Goal: Complete application form

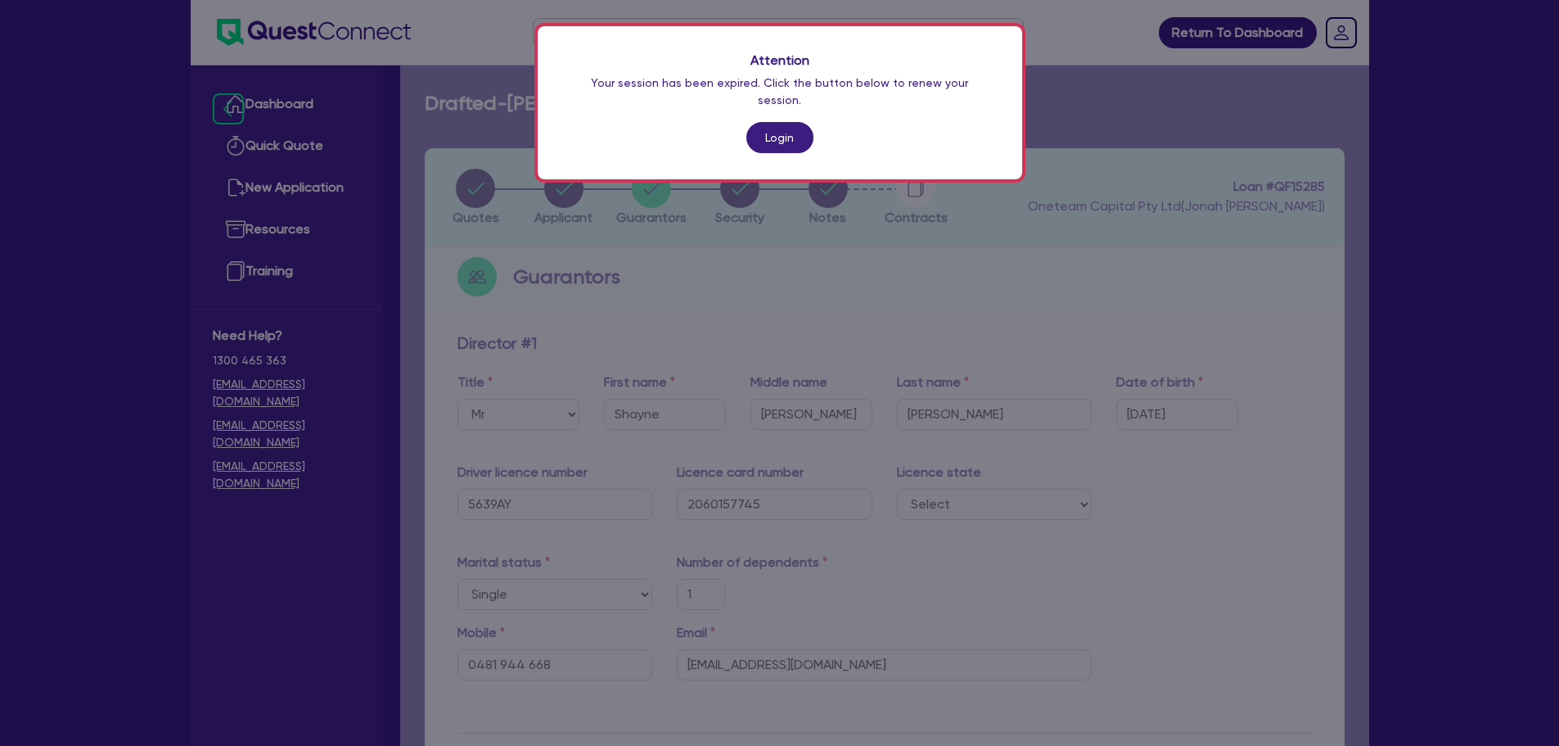
select select "MR"
select select "NSW"
select select "SINGLE"
select select "CASH"
select select "VEHICLE"
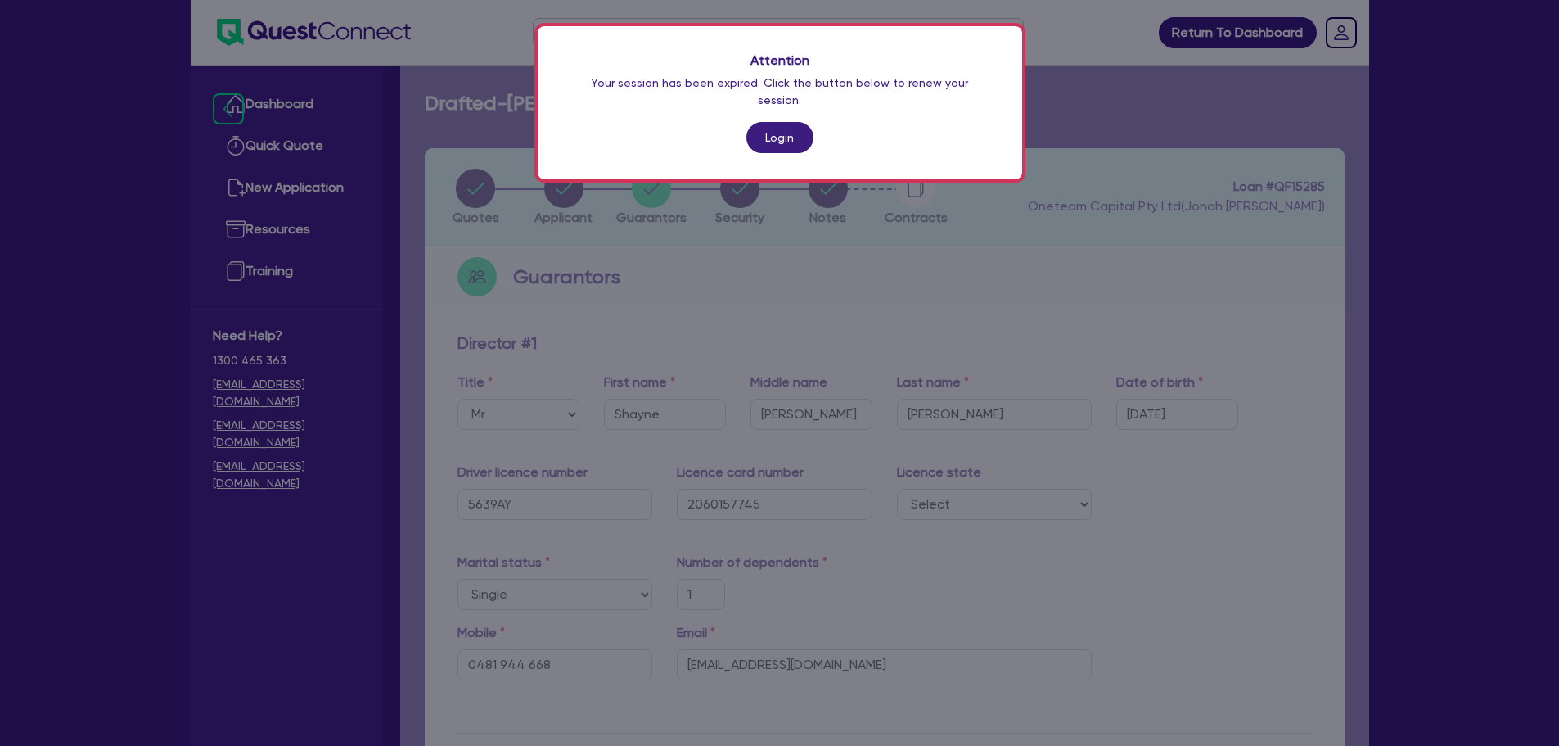
select select "OTHER"
select select "HOUSEHOLD_PERSONAL"
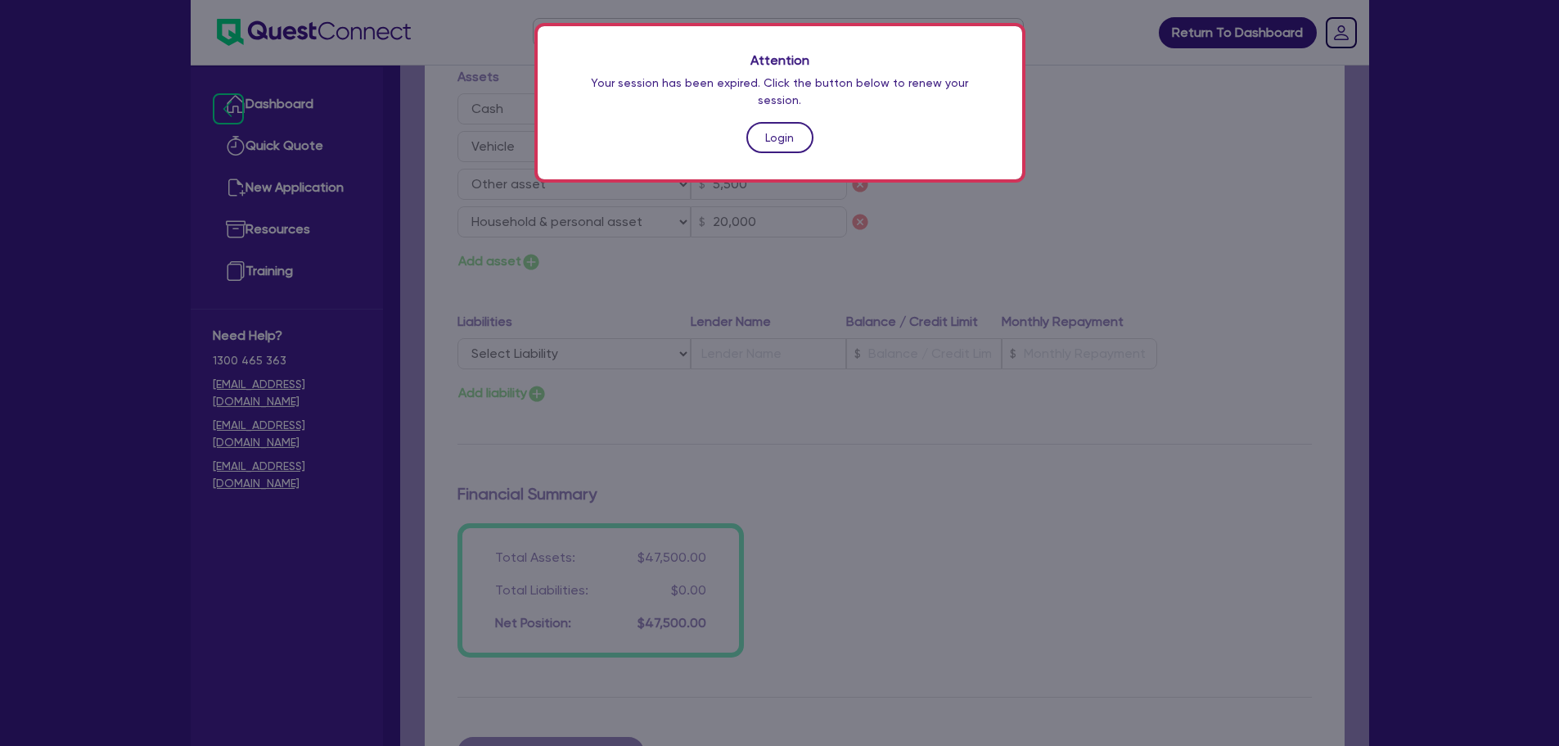
click at [789, 122] on link "Login" at bounding box center [779, 137] width 67 height 31
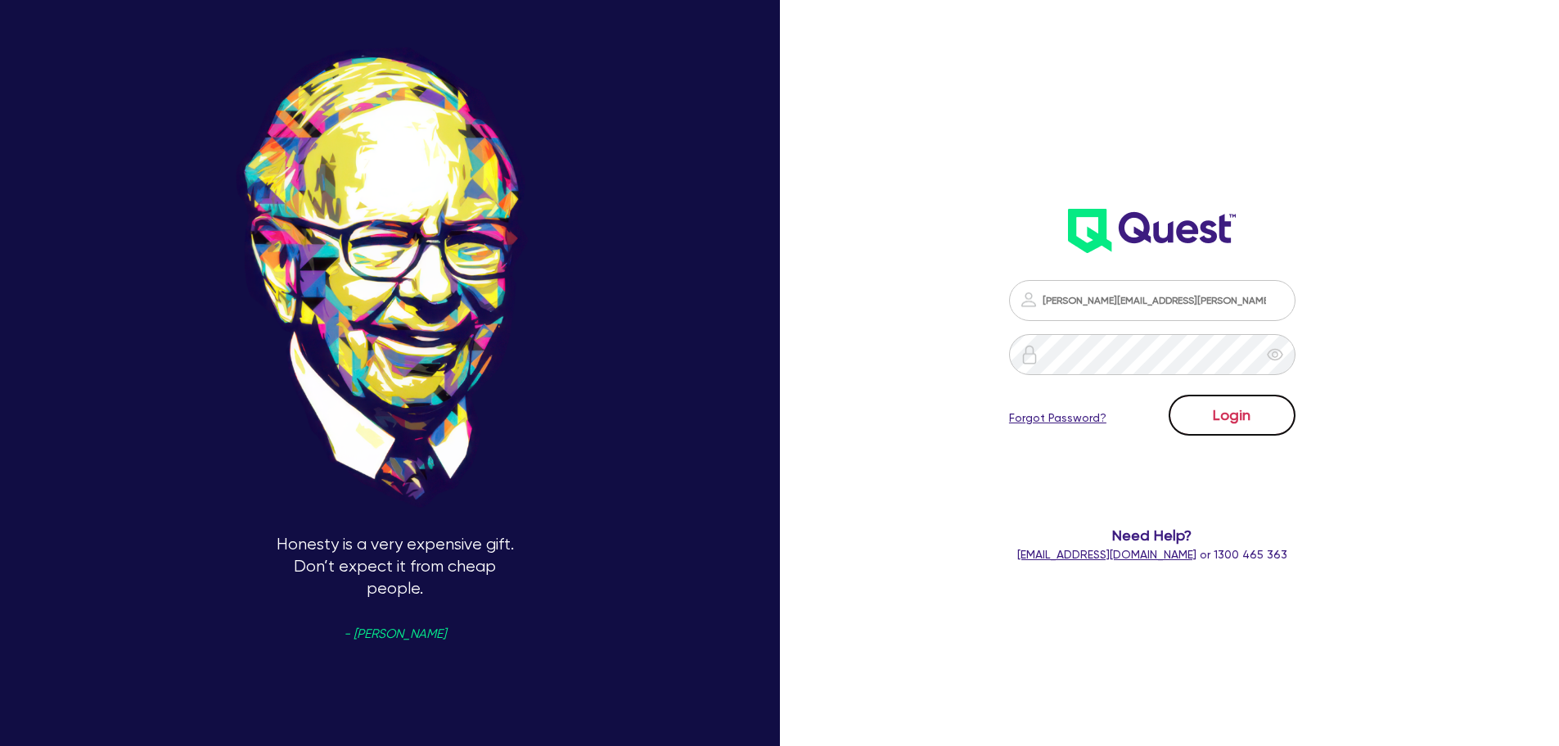
click at [1277, 424] on button "Login" at bounding box center [1232, 414] width 127 height 41
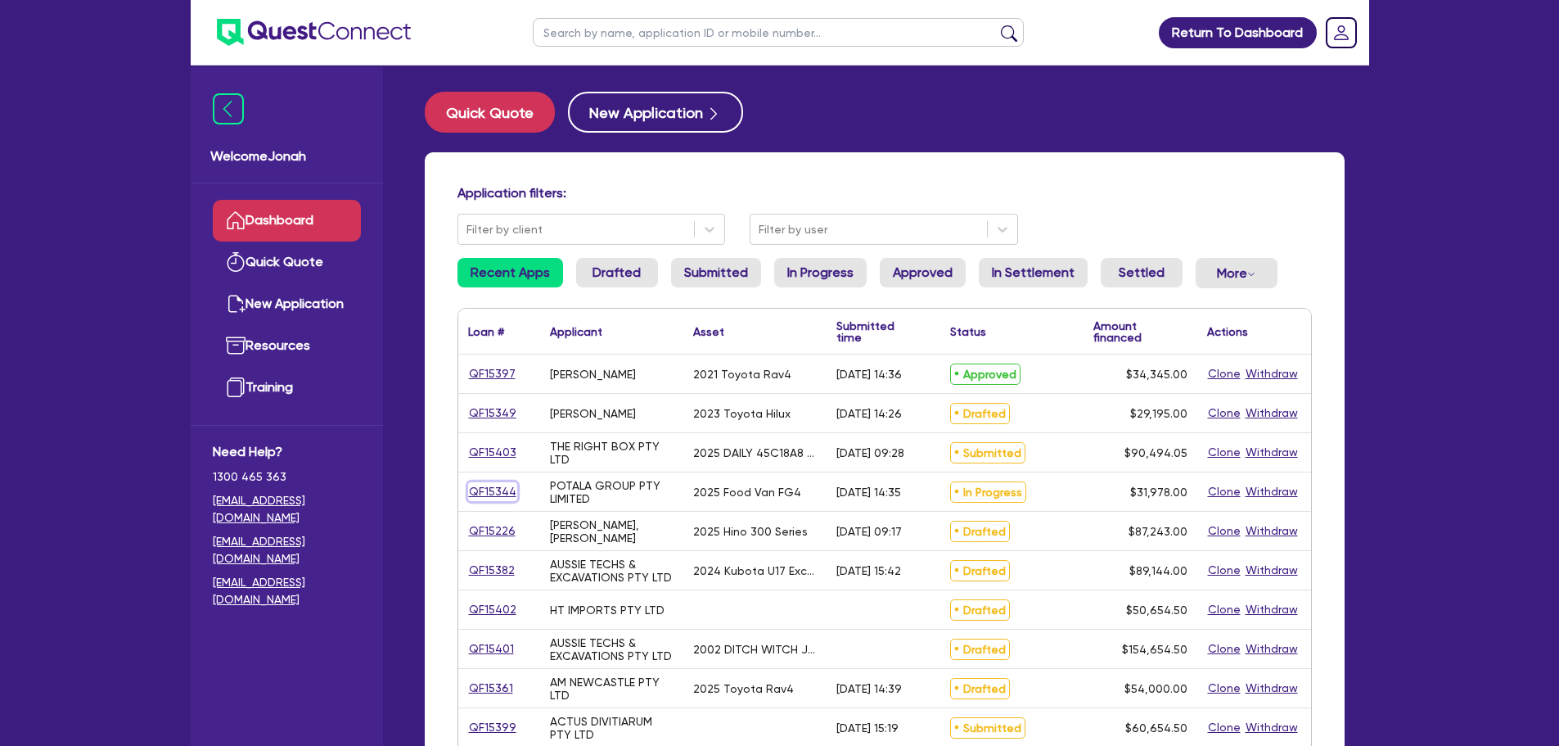
click at [507, 497] on link "QF15344" at bounding box center [492, 491] width 49 height 19
select select "Quest Finance - Own Book"
select select "PRIMARY_ASSETS"
select select "TRAILERS"
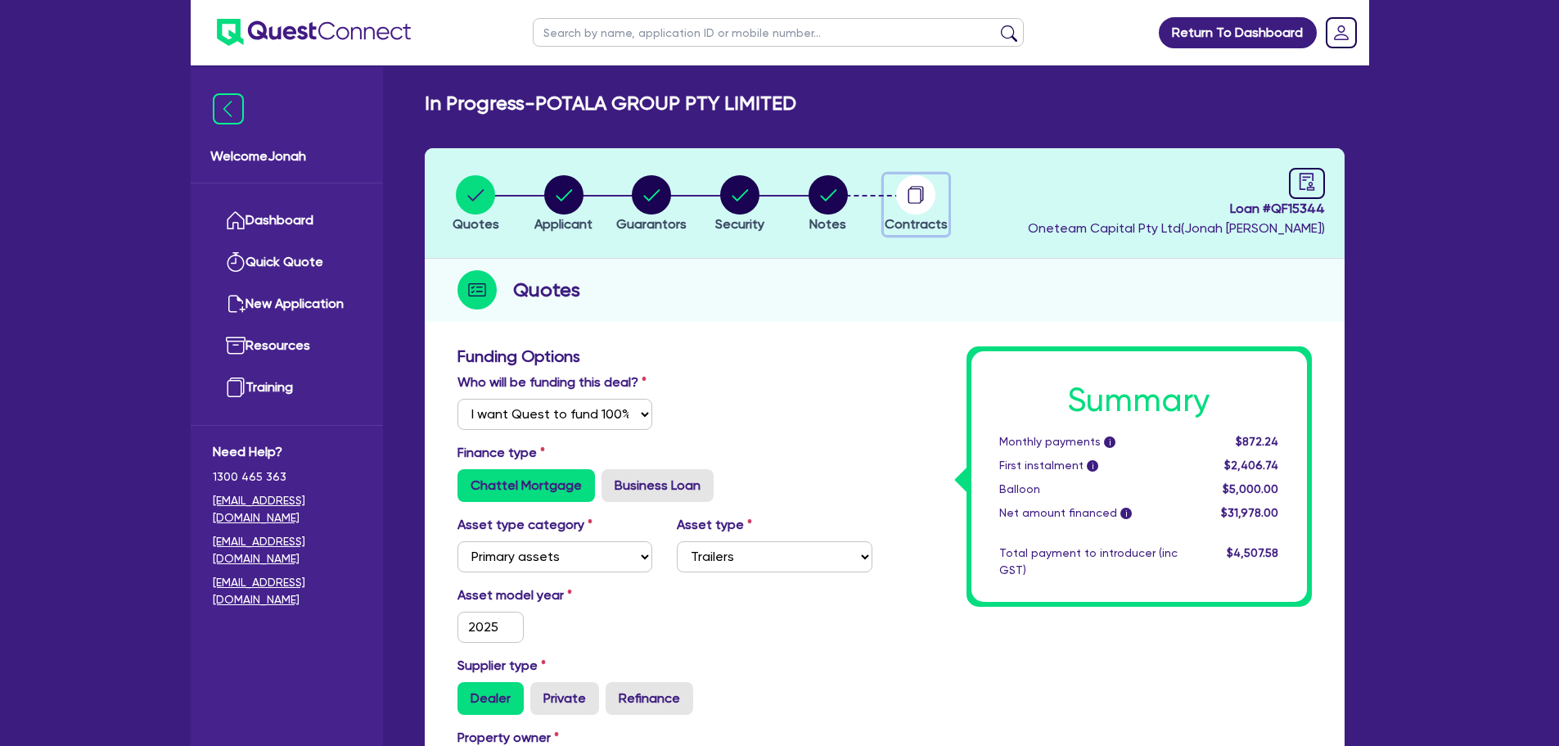
click at [908, 196] on icon "button" at bounding box center [914, 196] width 13 height 16
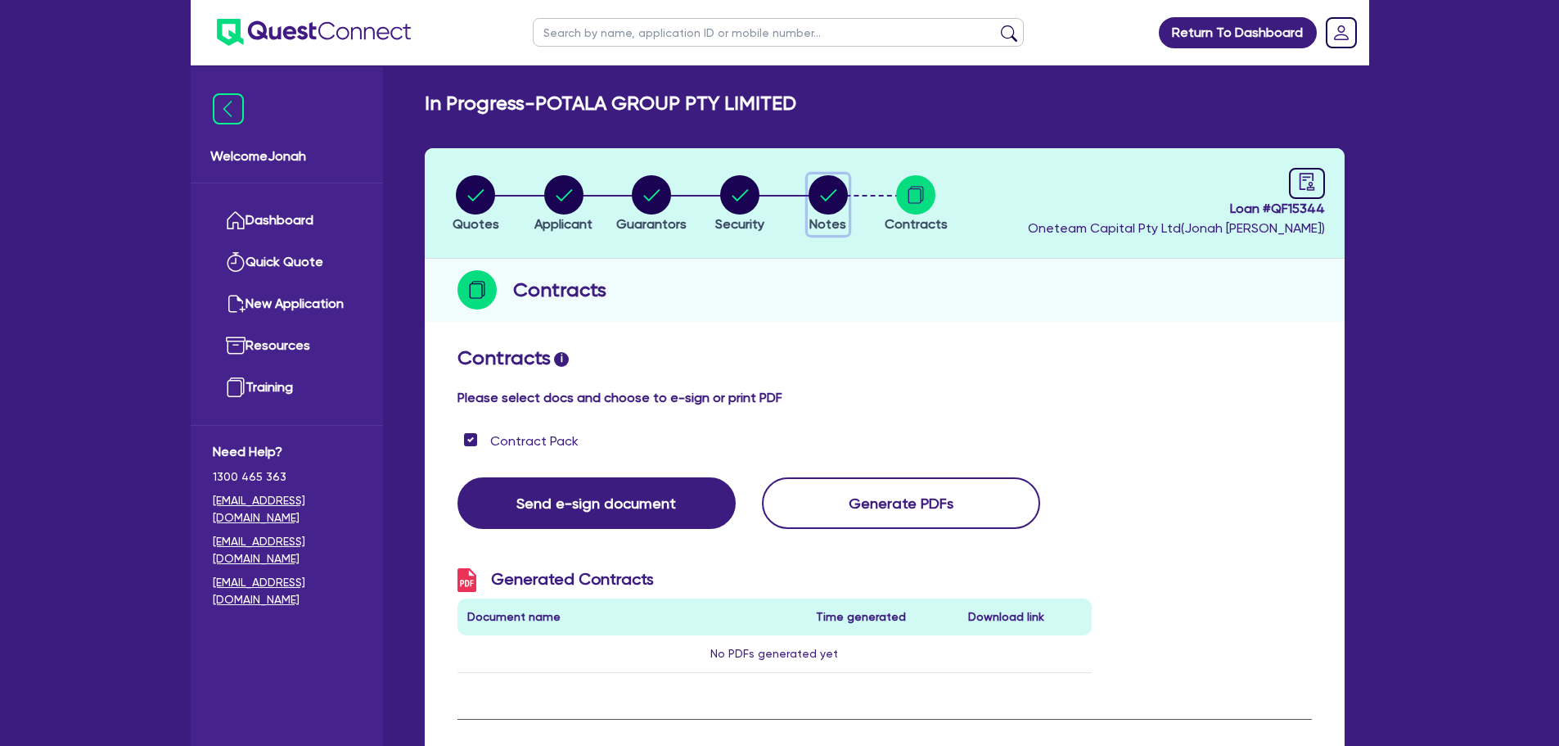
click at [831, 198] on circle "button" at bounding box center [828, 194] width 39 height 39
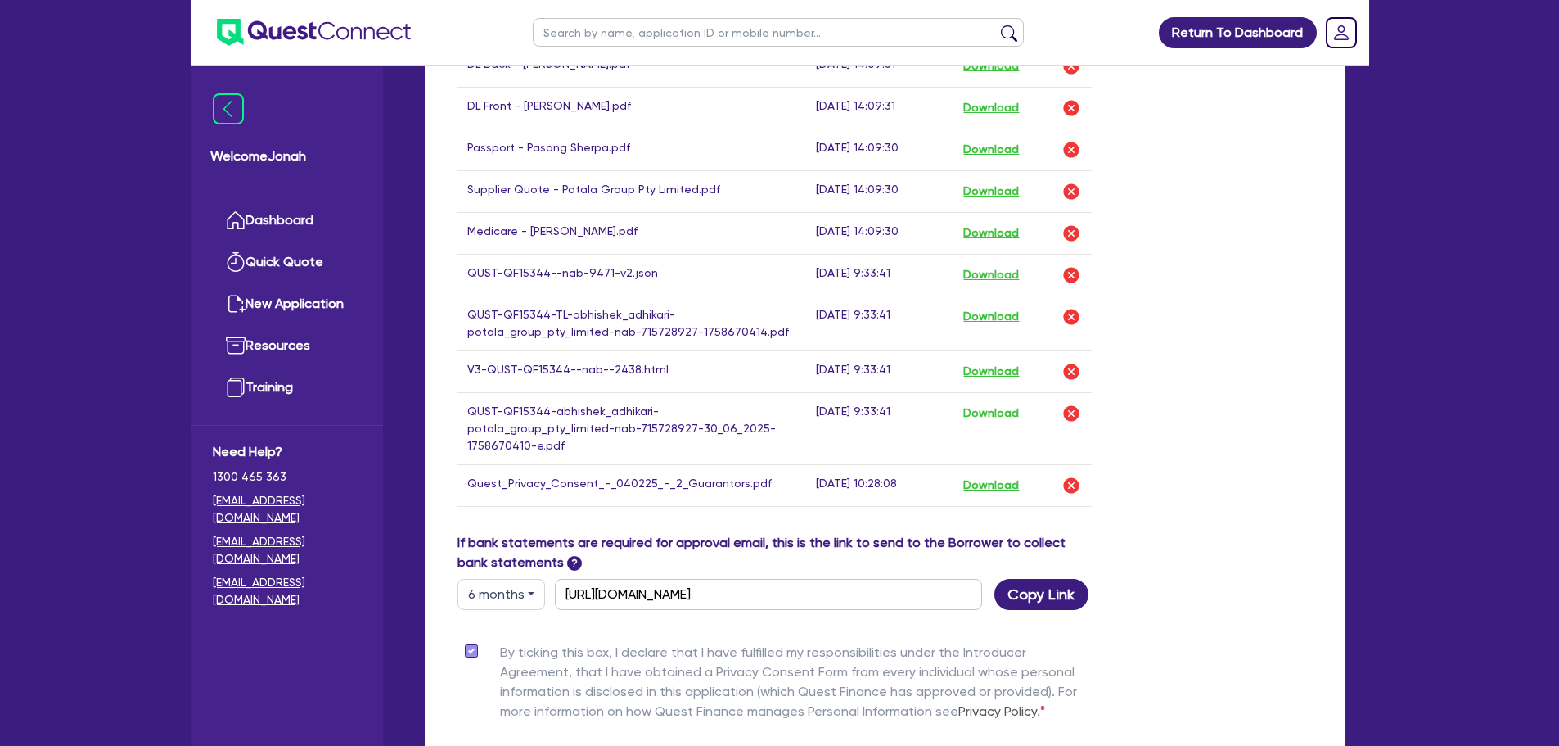
scroll to position [1036, 0]
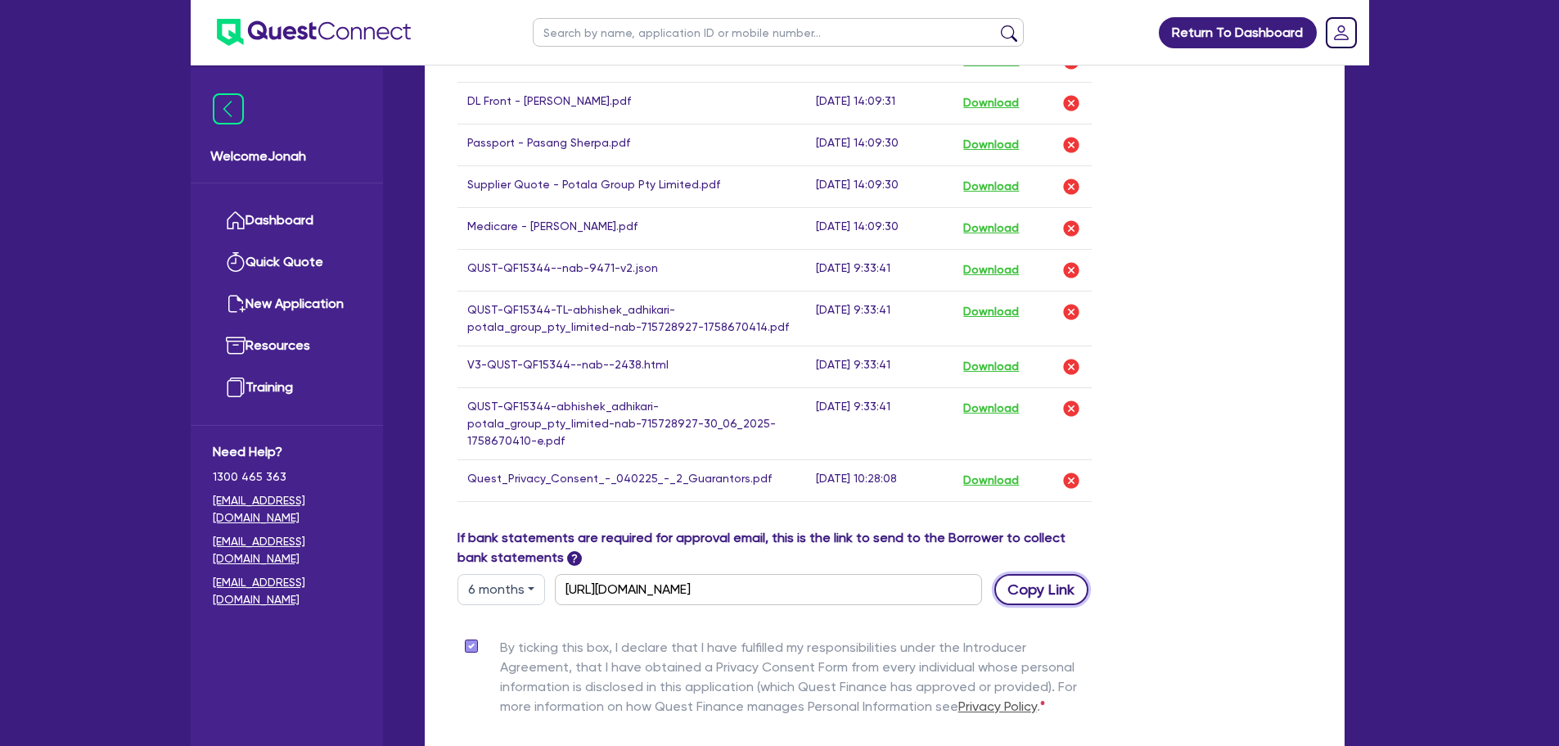
click at [1027, 574] on button "Copy Link" at bounding box center [1041, 589] width 94 height 31
click at [1039, 579] on button "Copy Link" at bounding box center [1041, 589] width 94 height 31
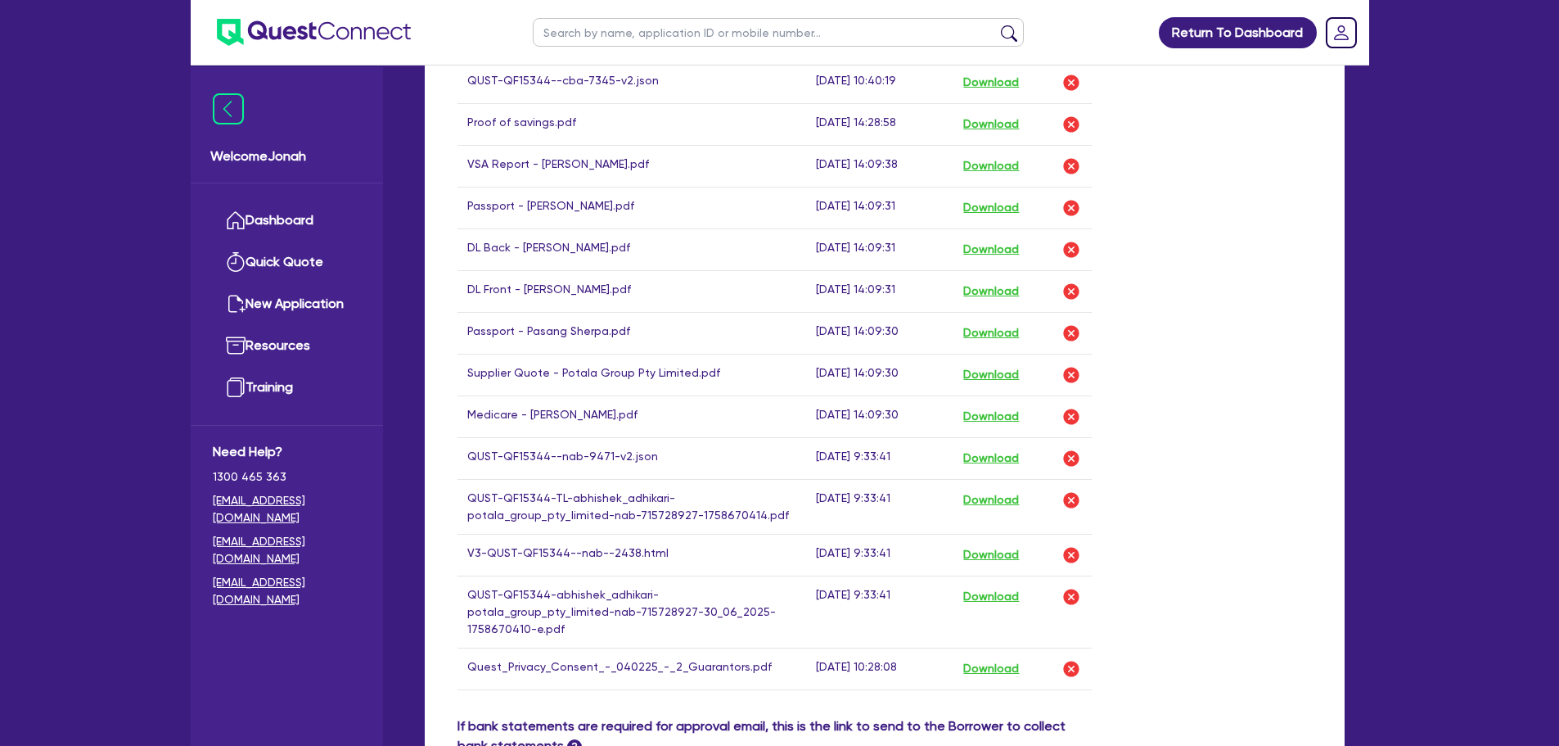
scroll to position [818, 0]
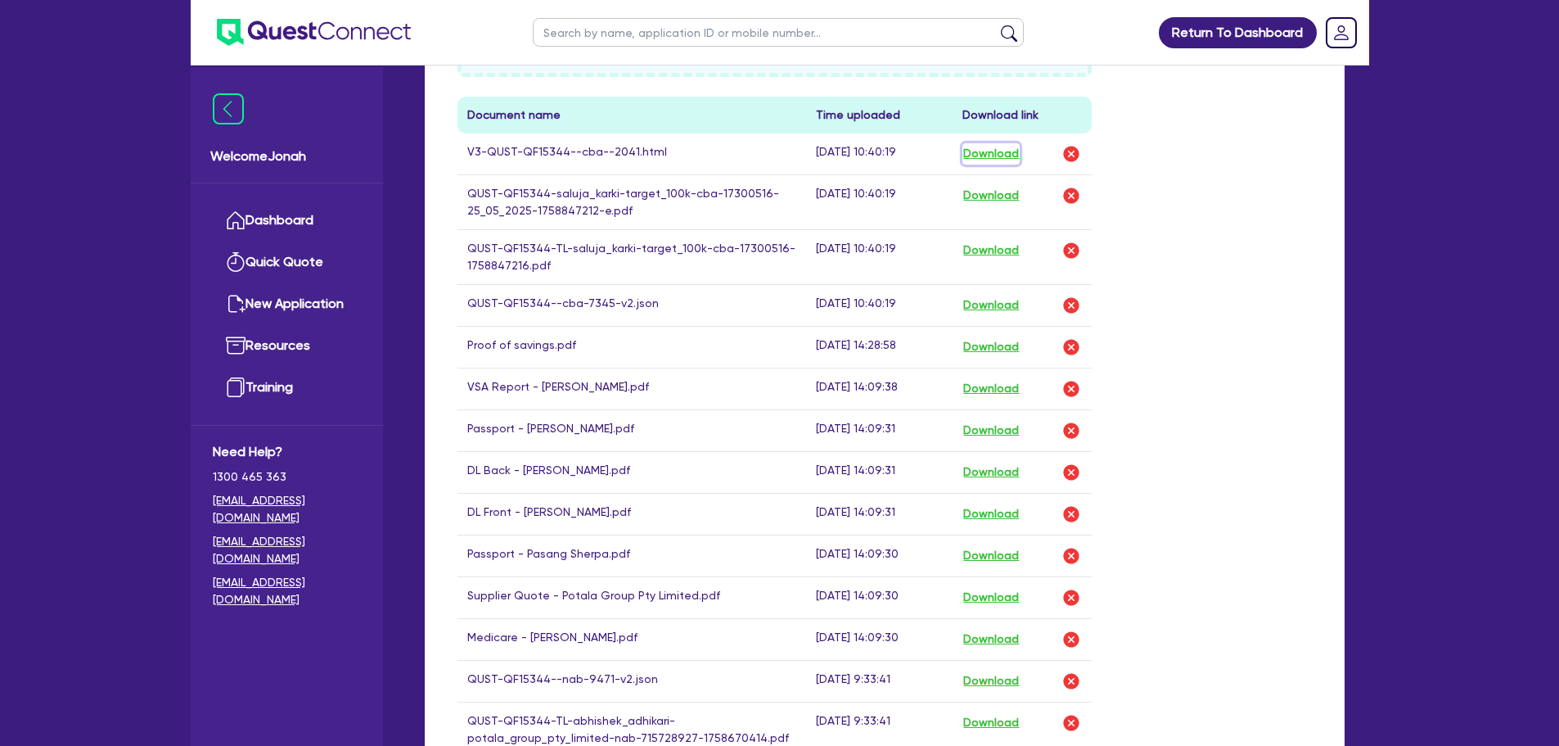
click at [995, 155] on button "Download" at bounding box center [990, 153] width 57 height 21
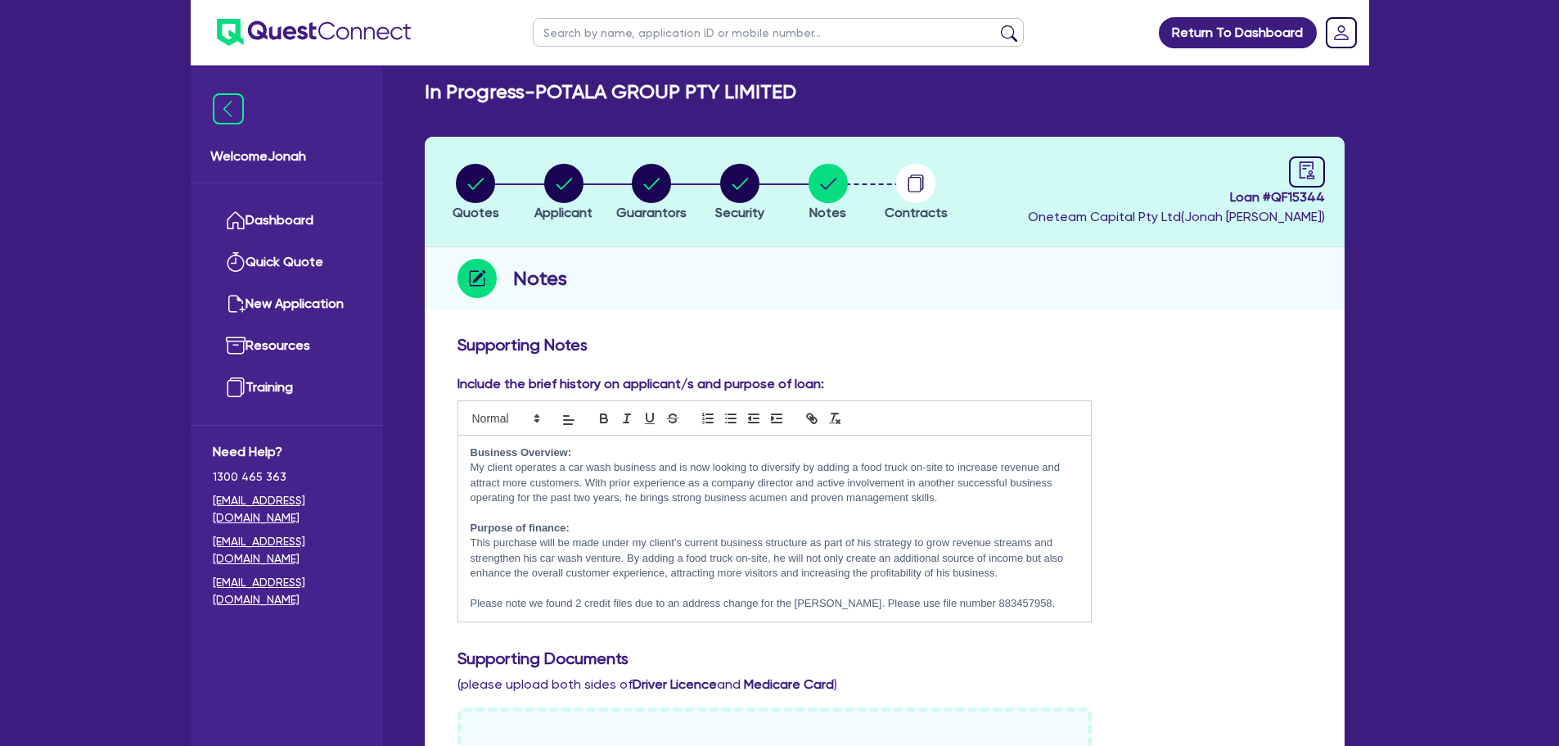
scroll to position [491, 0]
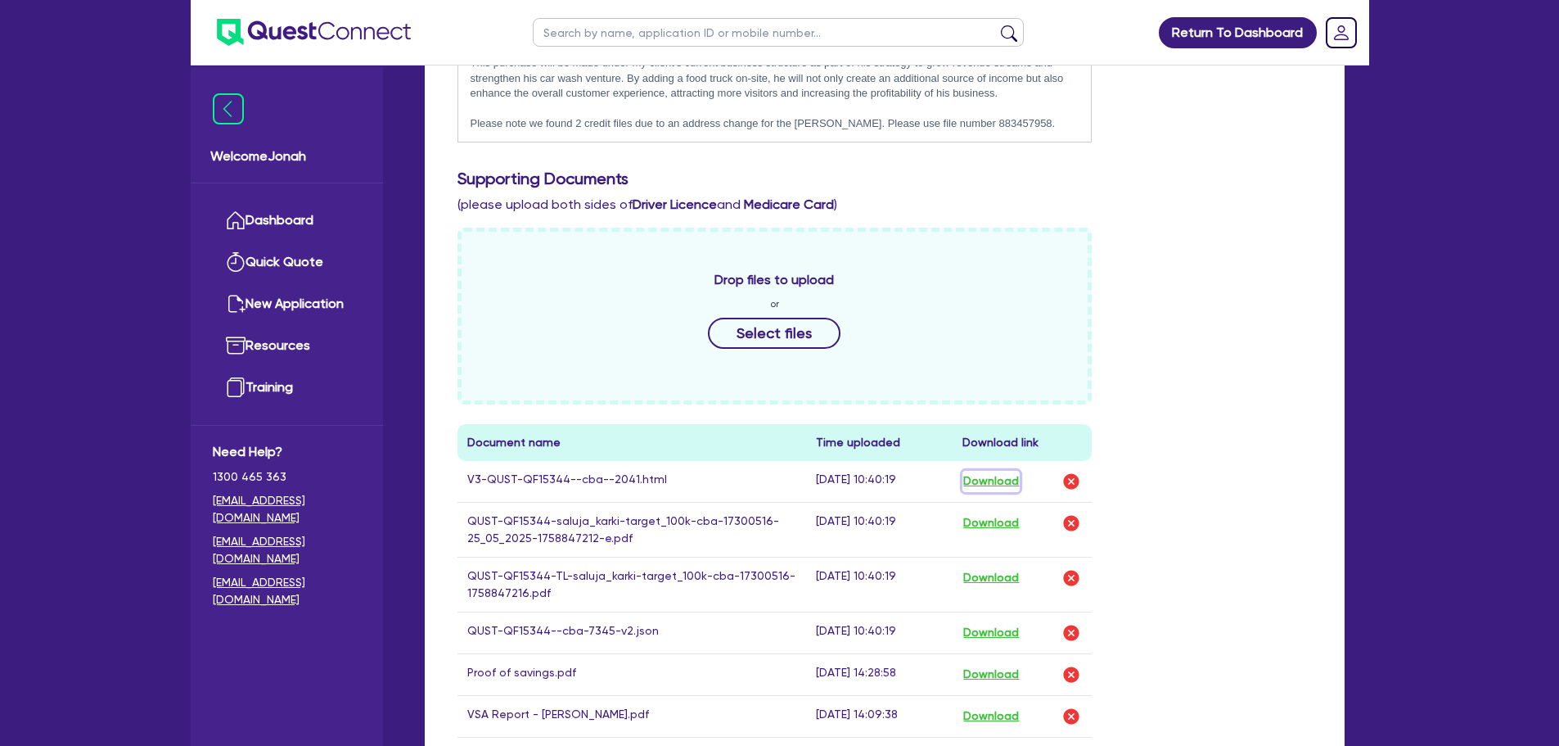
click at [1016, 475] on button "Download" at bounding box center [990, 481] width 57 height 21
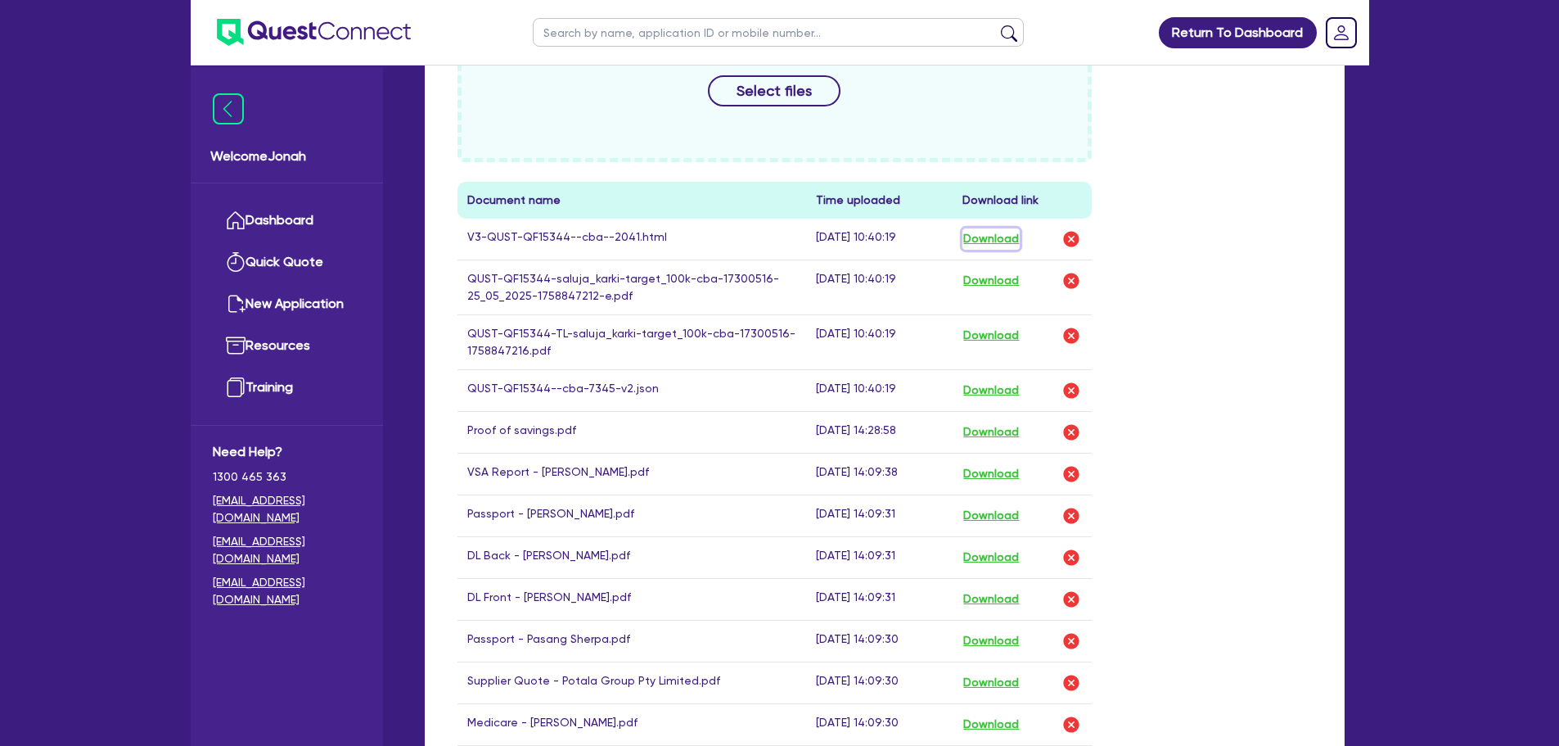
scroll to position [737, 0]
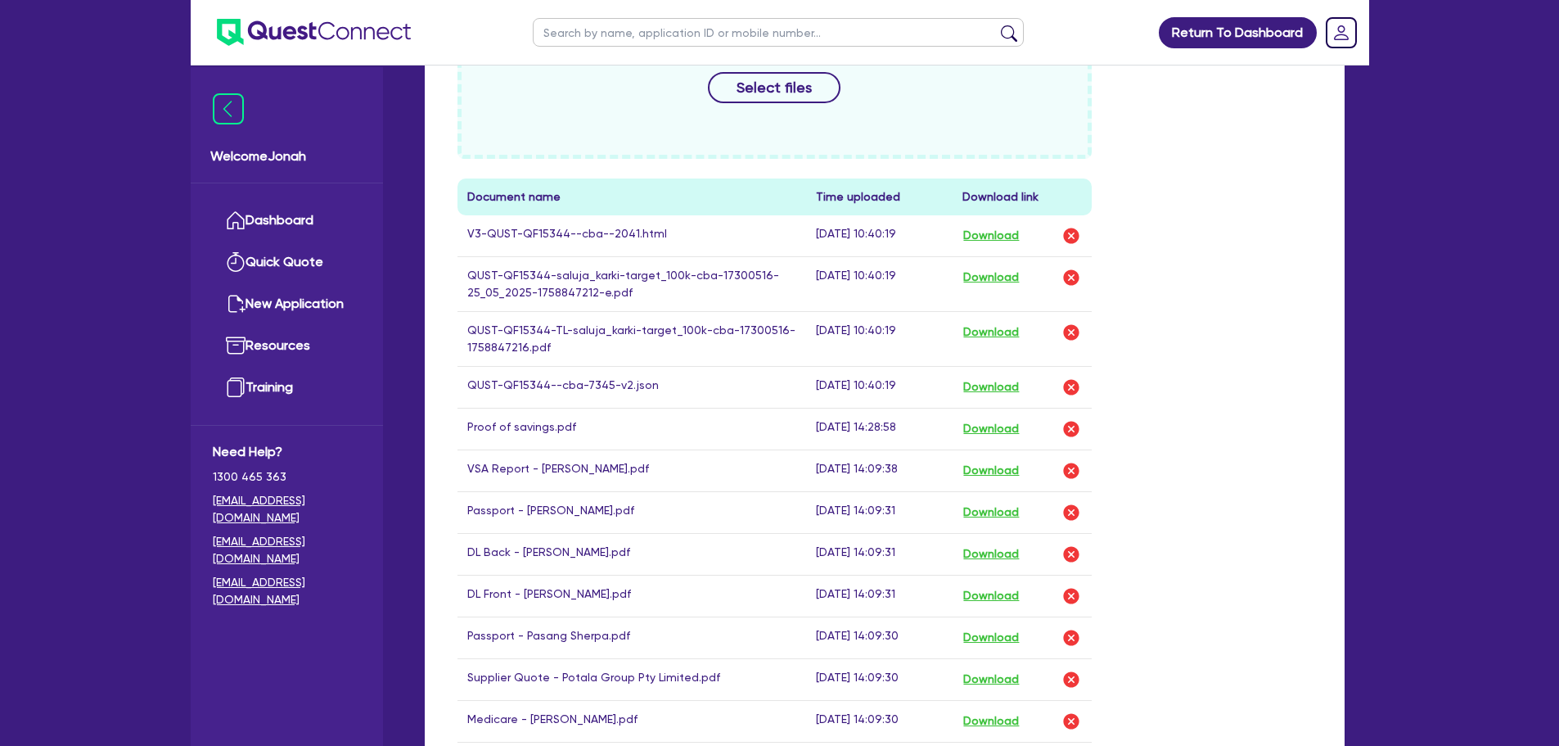
click at [537, 199] on th "Document name" at bounding box center [631, 196] width 349 height 37
click at [679, 201] on th "Document name" at bounding box center [631, 196] width 349 height 37
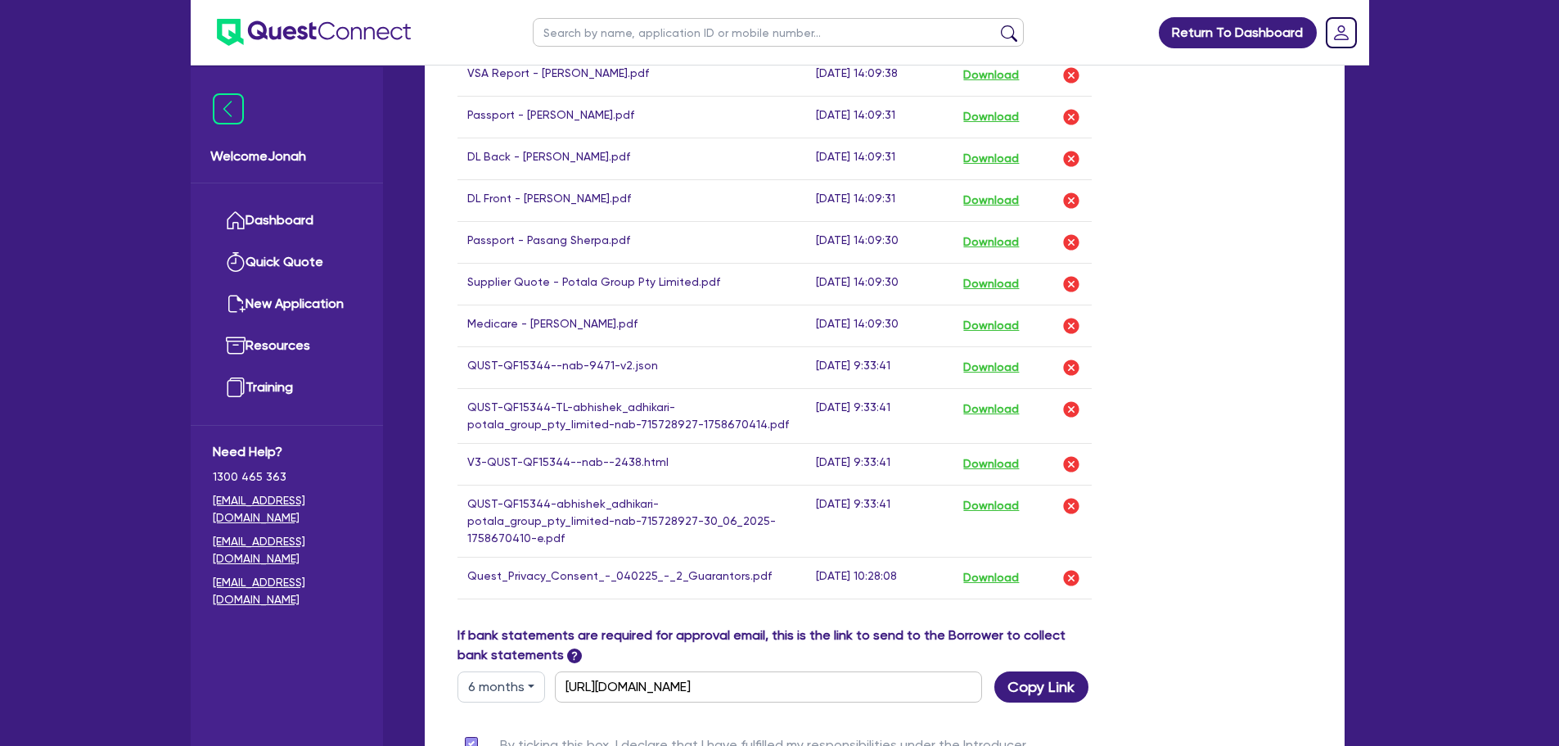
scroll to position [1393, 0]
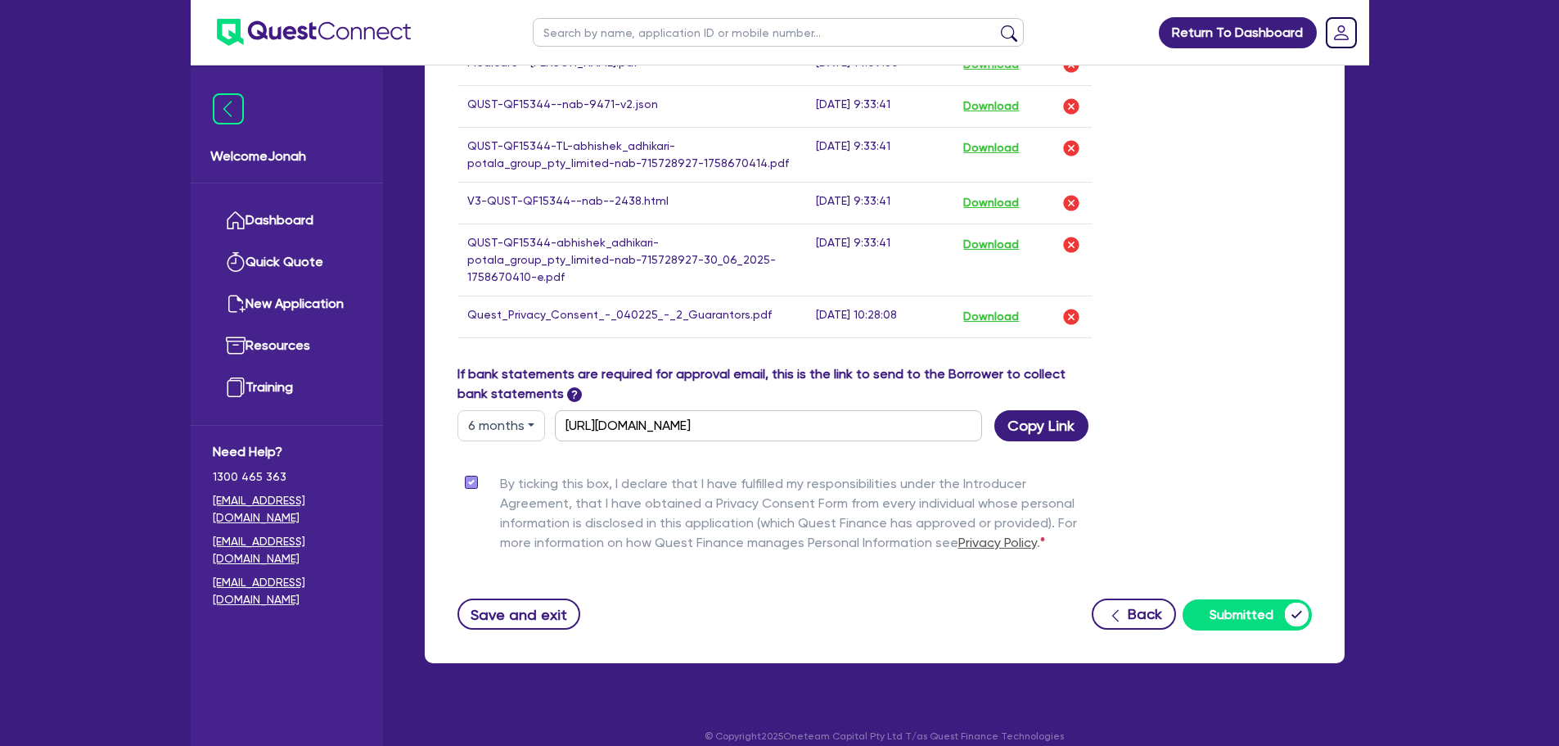
click at [869, 489] on label "By ticking this box, I declare that I have fulfilled my responsibilities under …" at bounding box center [796, 516] width 593 height 85
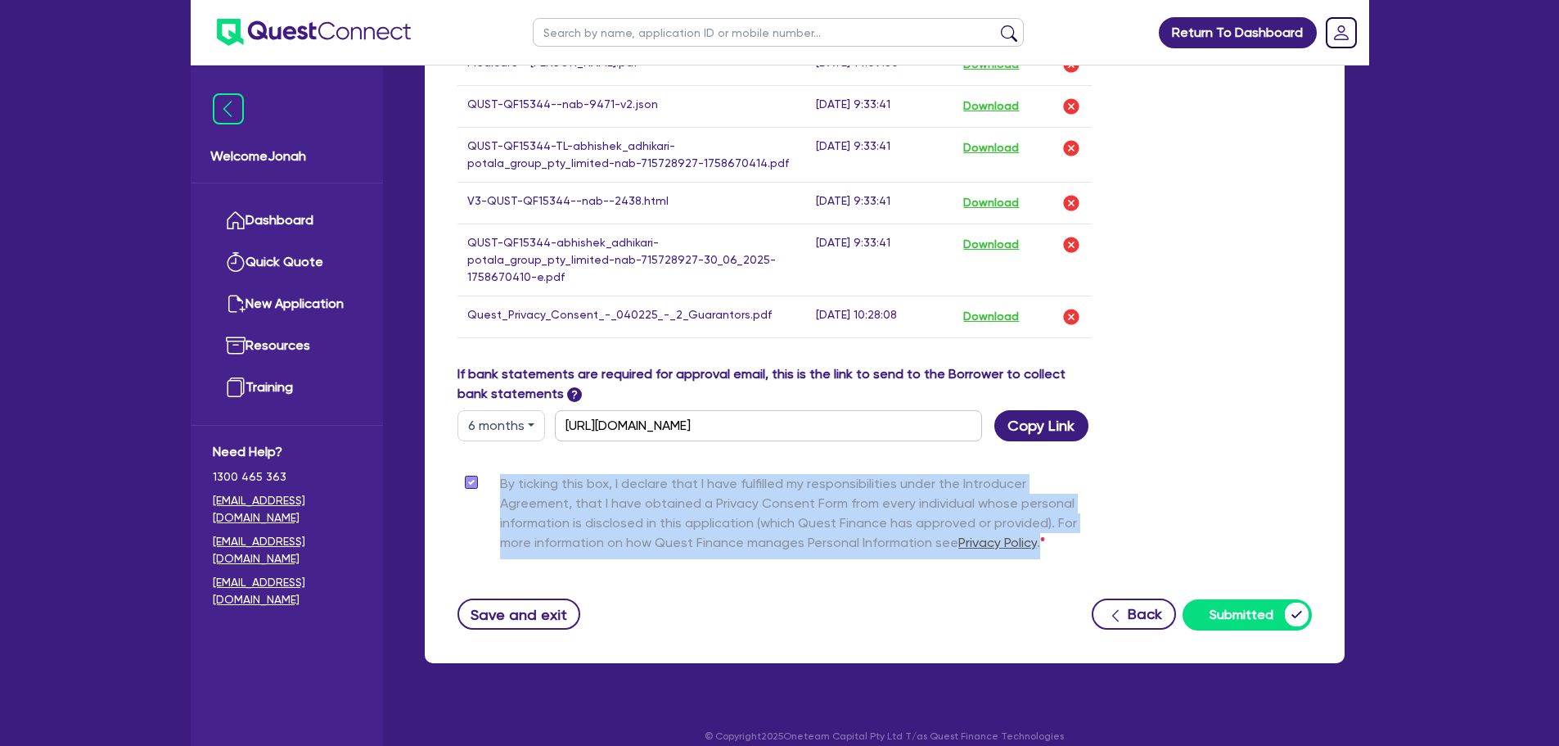
click at [867, 489] on label "By ticking this box, I declare that I have fulfilled my responsibilities under …" at bounding box center [796, 516] width 593 height 85
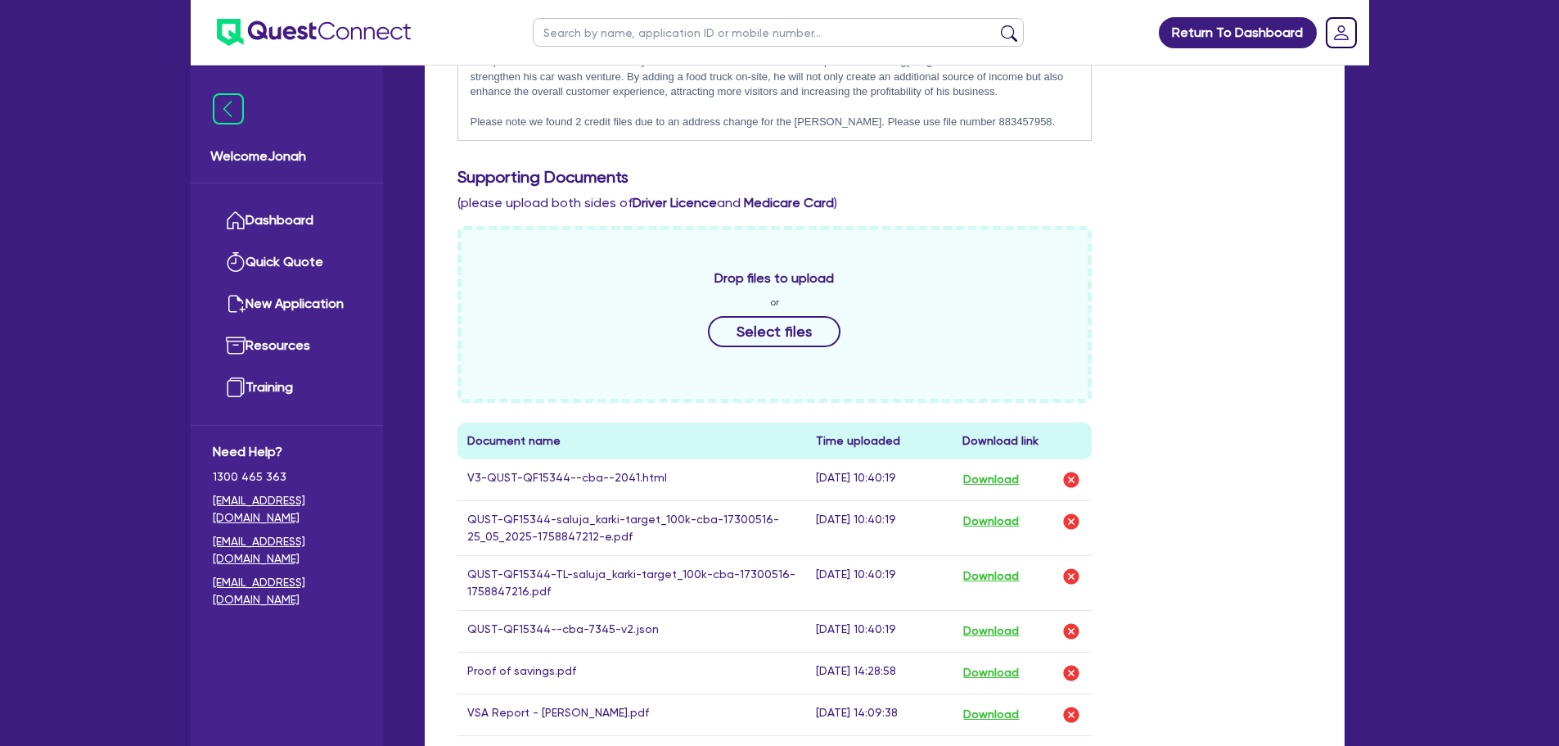
scroll to position [0, 0]
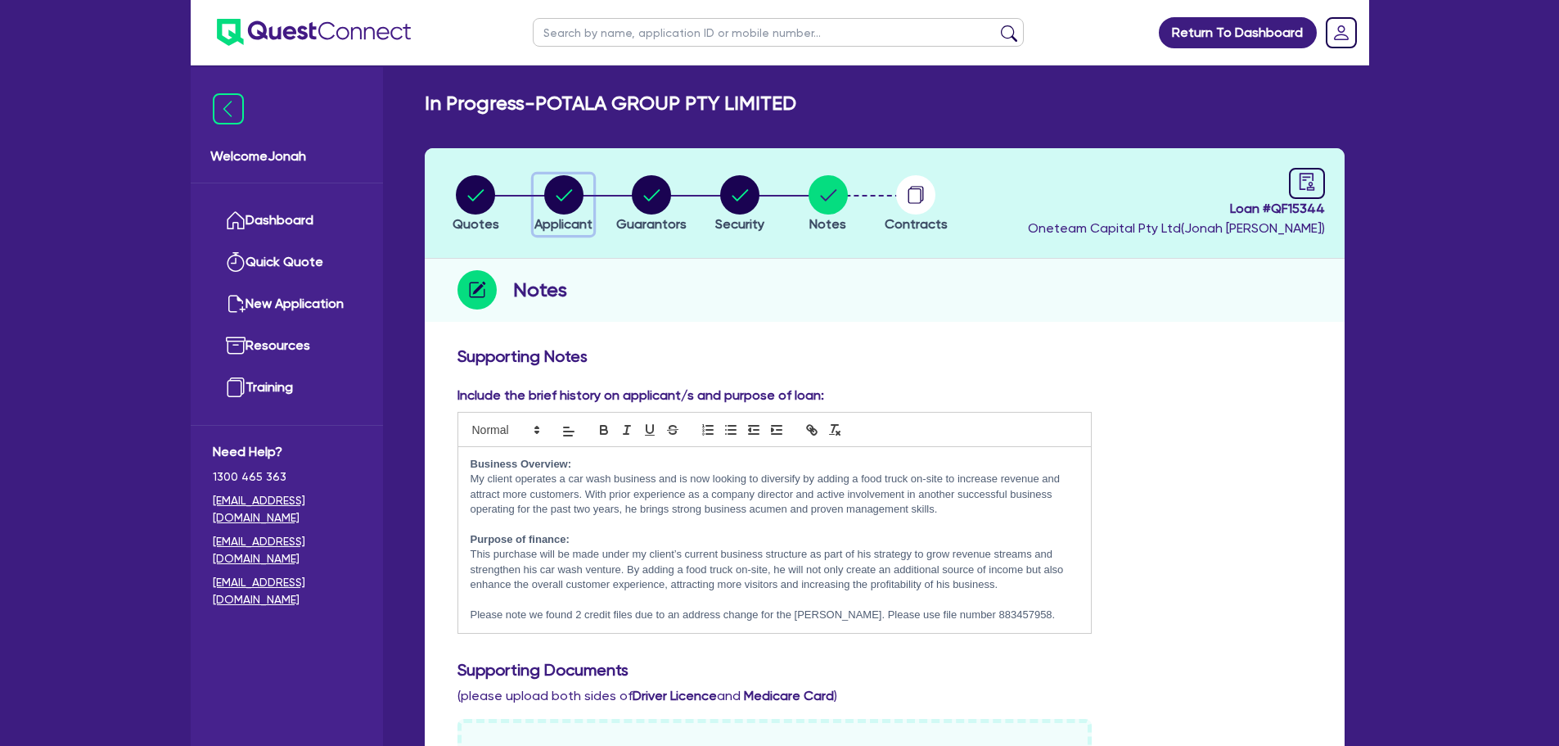
click at [564, 193] on circle "button" at bounding box center [563, 194] width 39 height 39
select select "COMPANY"
select select "RETAIL_WHOLESALE_TRADE"
select select "MOTOR_VEHICLES"
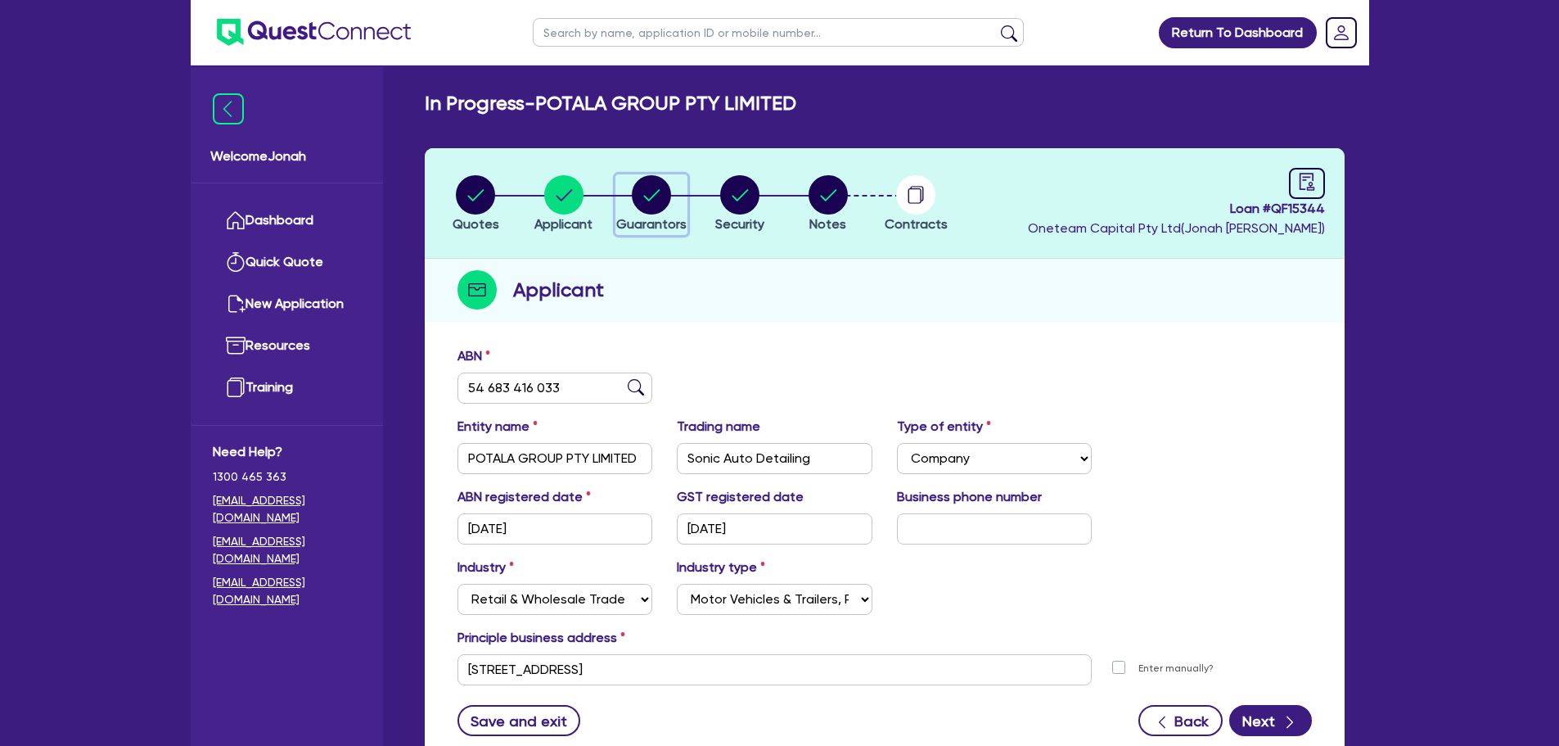
click at [632, 197] on icon "button" at bounding box center [651, 194] width 39 height 39
select select "MR"
select select "VIC"
select select "MARRIED"
select select "CASH"
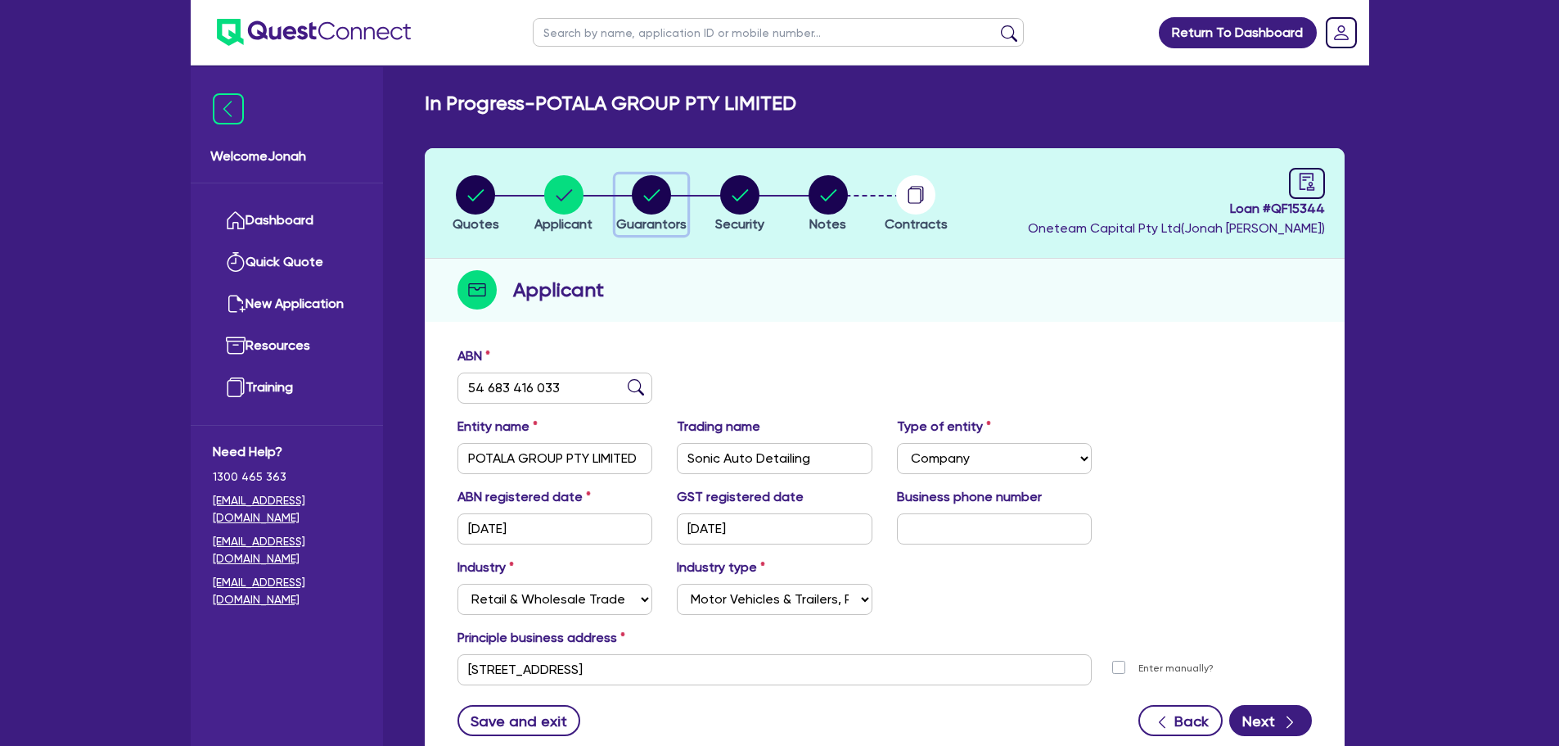
select select "PROPERTY"
select select "VEHICLE_LOAN"
select select "MORTGAGE"
select select "MR"
select select "VIC"
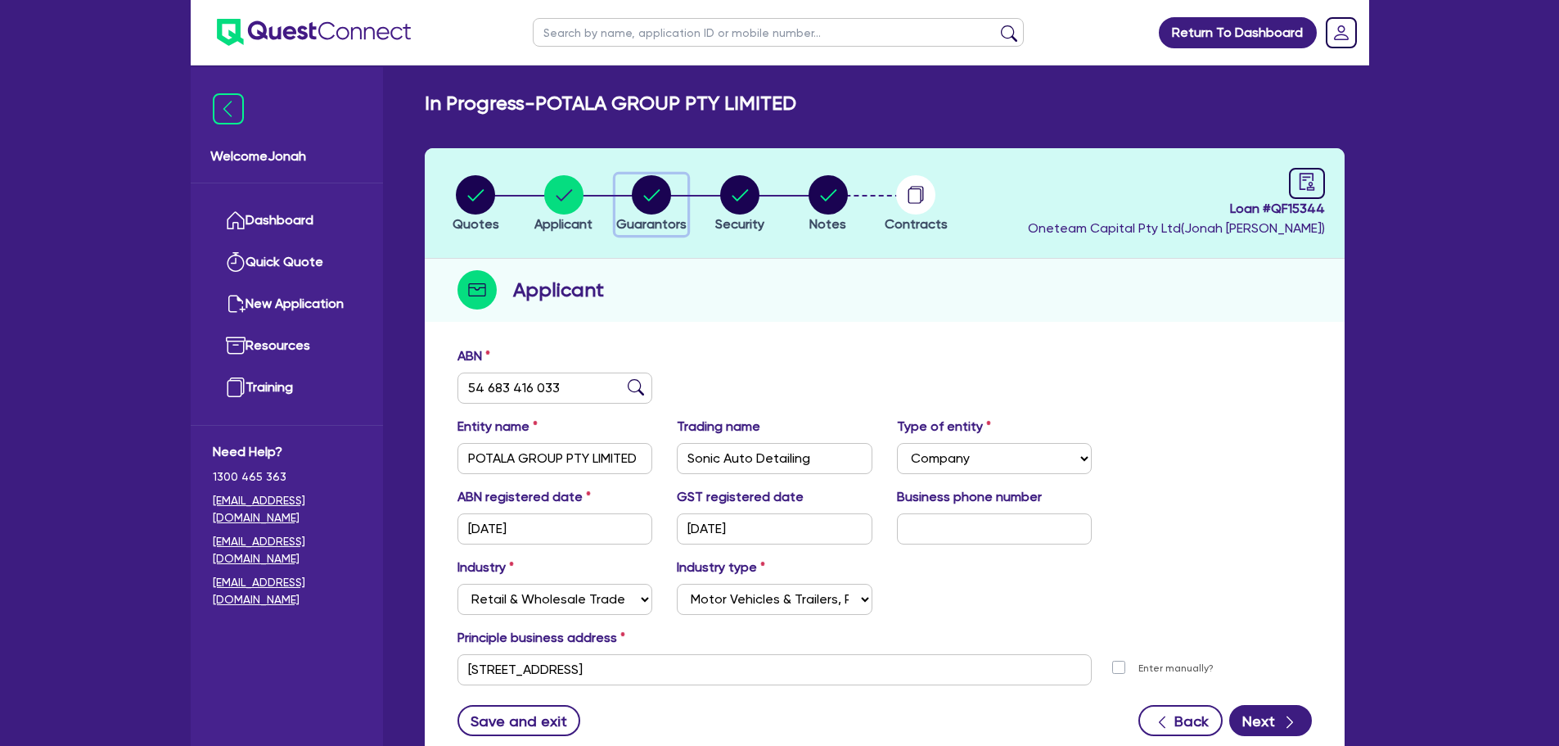
select select "SINGLE"
select select "VEHICLE"
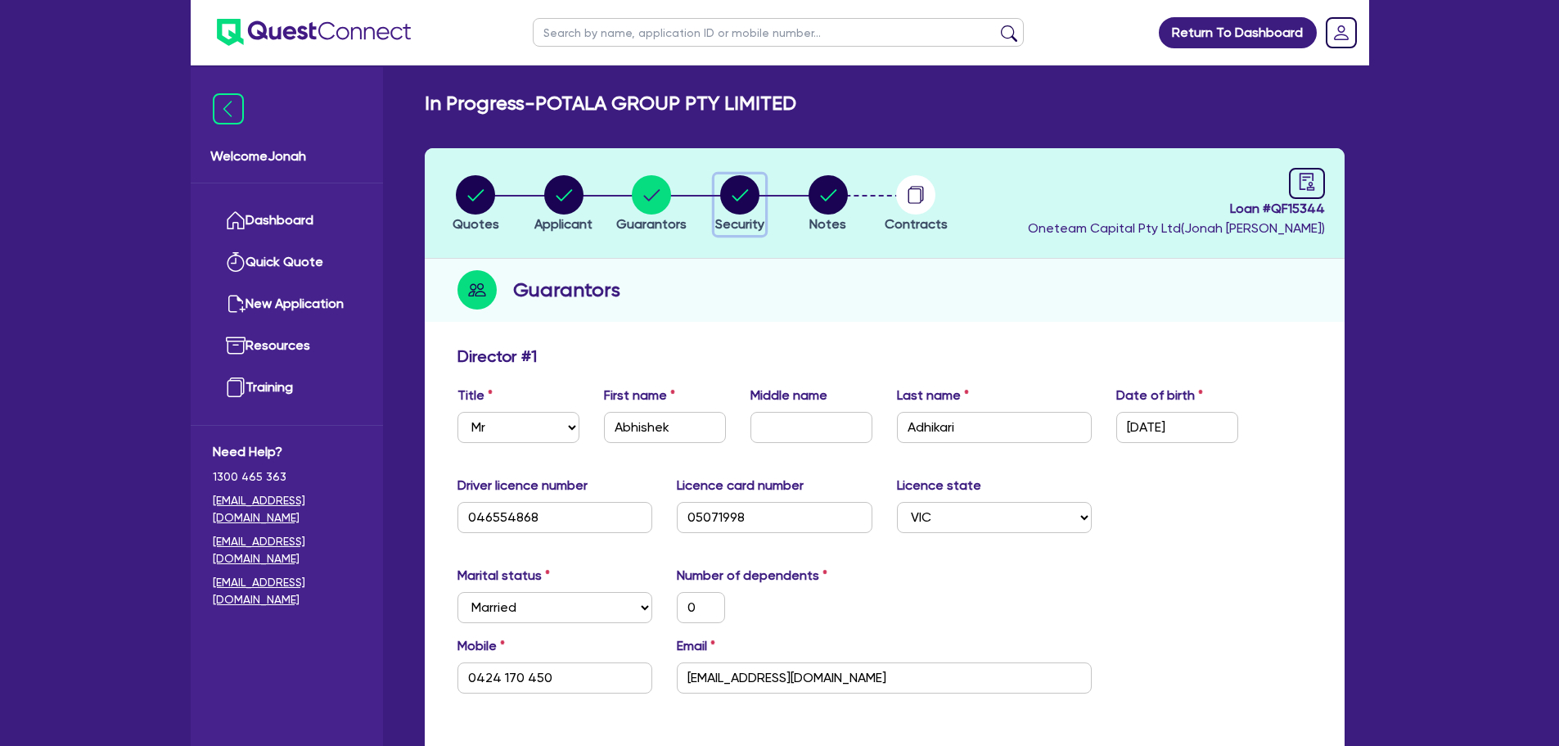
click at [737, 202] on circle "button" at bounding box center [739, 194] width 39 height 39
select select "PRIMARY_ASSETS"
select select "TRAILERS"
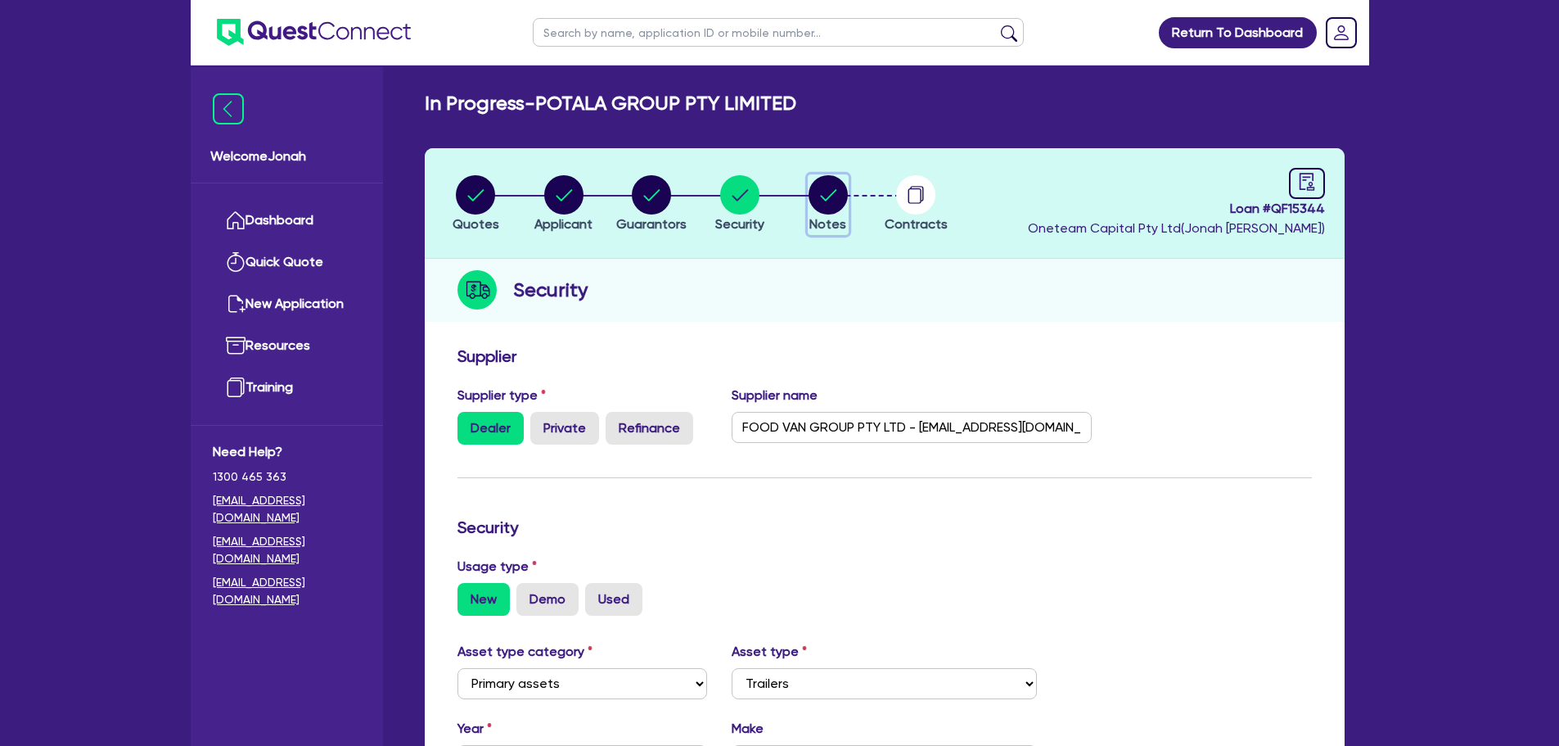
click at [832, 201] on circle "button" at bounding box center [828, 194] width 39 height 39
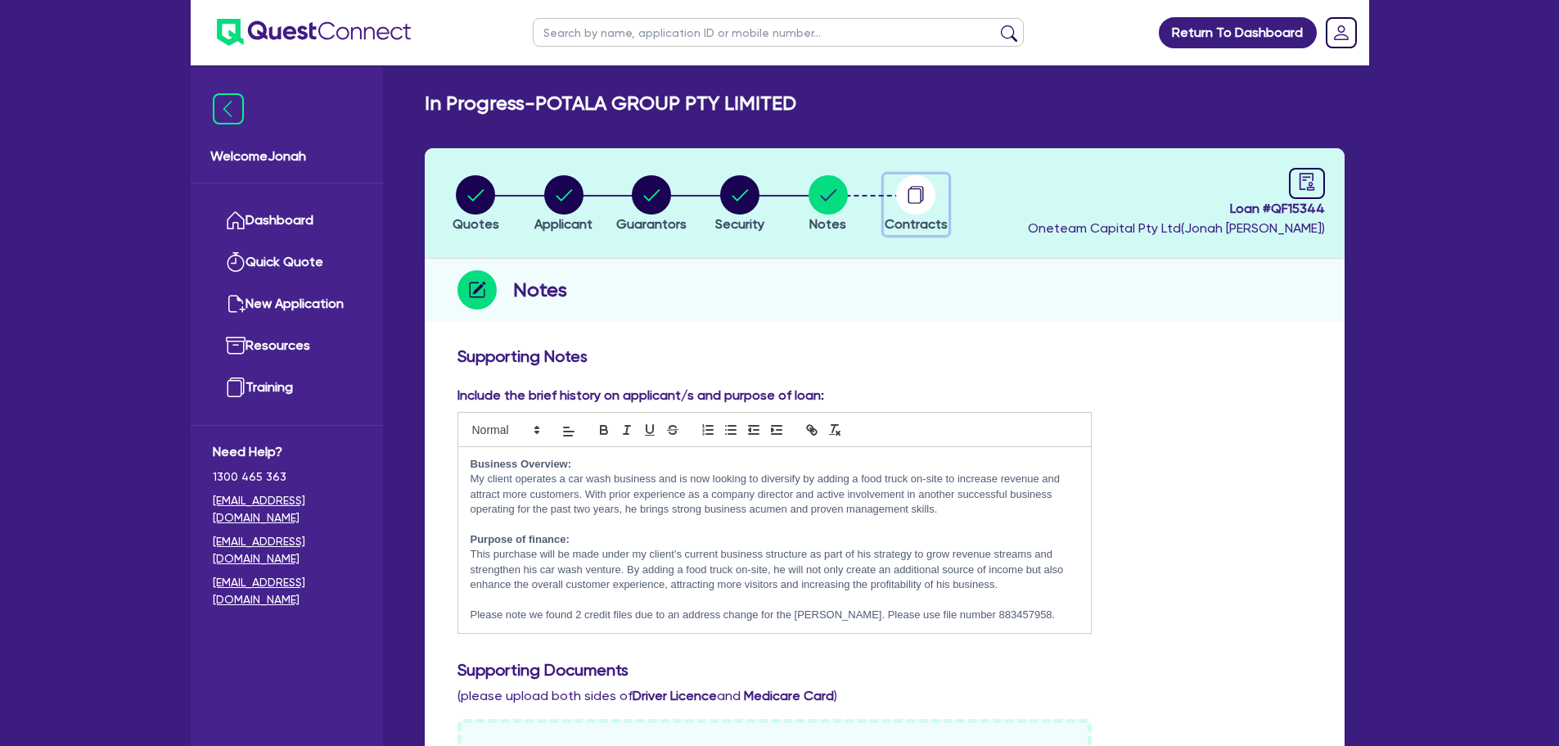
click at [908, 194] on circle "button" at bounding box center [915, 194] width 39 height 39
